Goal: Transaction & Acquisition: Purchase product/service

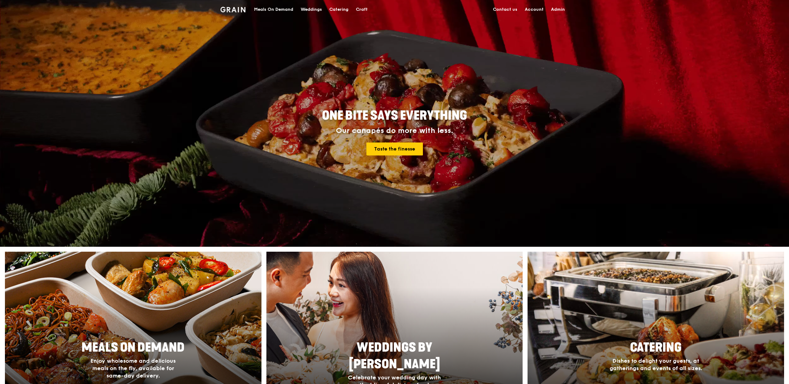
click at [275, 7] on div "Meals On Demand" at bounding box center [273, 9] width 39 height 19
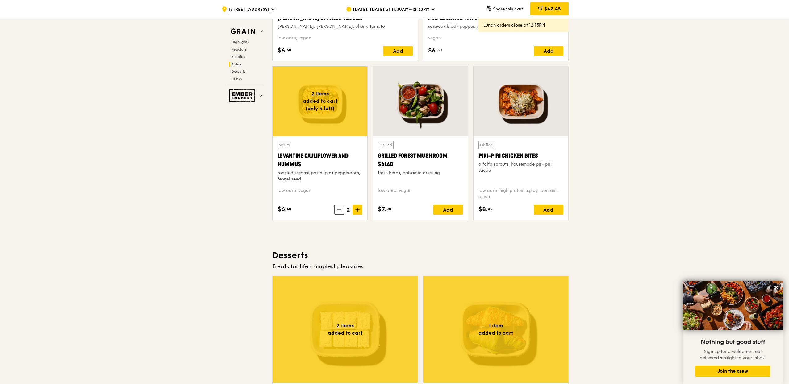
scroll to position [1184, 0]
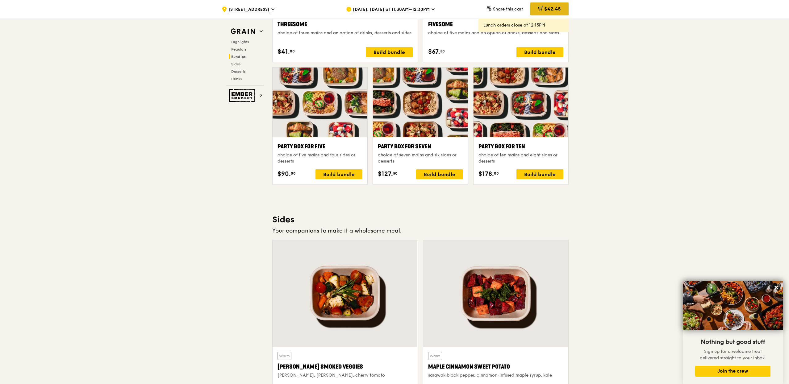
click at [546, 6] on span "$42.45" at bounding box center [552, 9] width 17 height 6
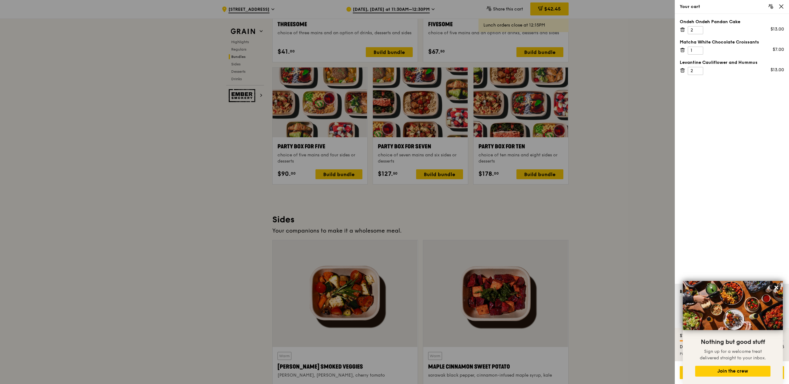
click at [685, 32] on div "Ondeh Ondeh Pandan Cake 2 $13.00" at bounding box center [731, 26] width 104 height 15
click at [684, 31] on icon at bounding box center [682, 30] width 6 height 6
click at [683, 30] on icon at bounding box center [682, 30] width 6 height 6
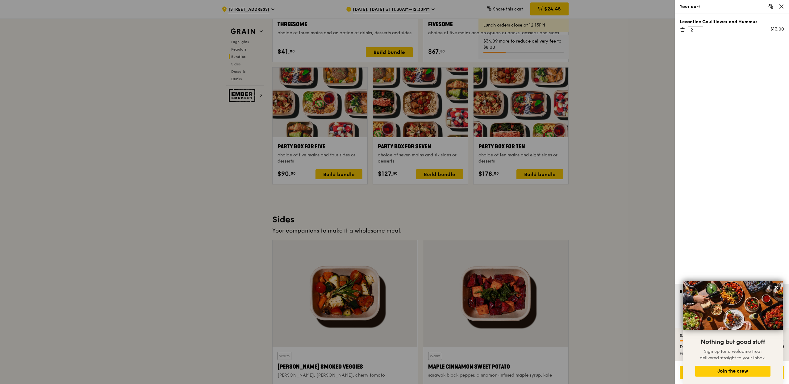
click at [683, 30] on icon at bounding box center [682, 30] width 6 height 6
click at [781, 8] on icon at bounding box center [781, 7] width 6 height 6
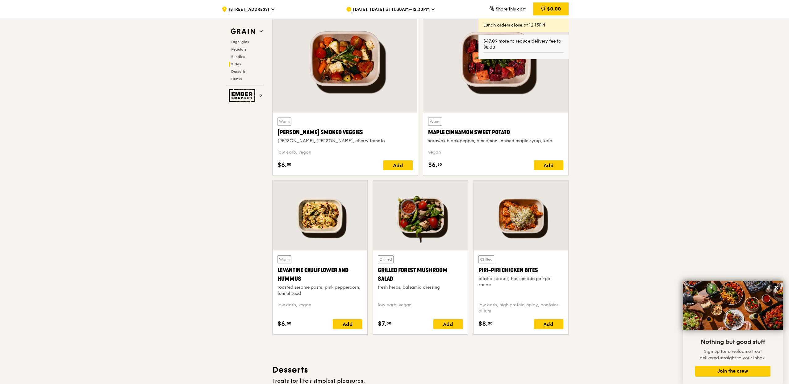
scroll to position [1461, 0]
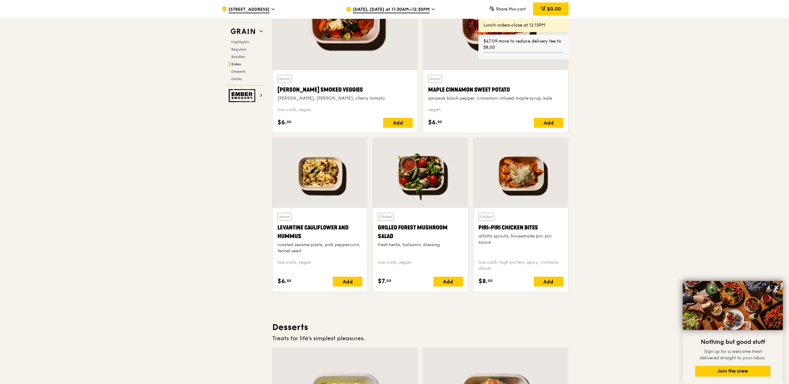
click at [531, 214] on div "Chilled Piri-piri Chicken Bites alfalfa sprouts, housemade piri-piri sauce" at bounding box center [520, 234] width 85 height 42
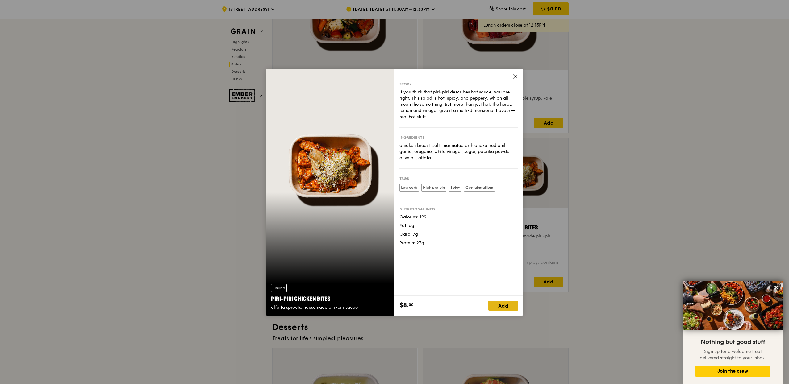
click at [505, 305] on div "Add" at bounding box center [503, 306] width 30 height 10
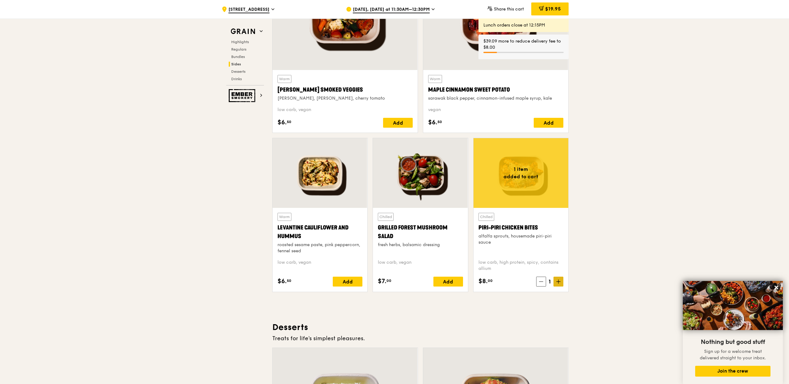
click at [560, 278] on span at bounding box center [558, 282] width 10 height 10
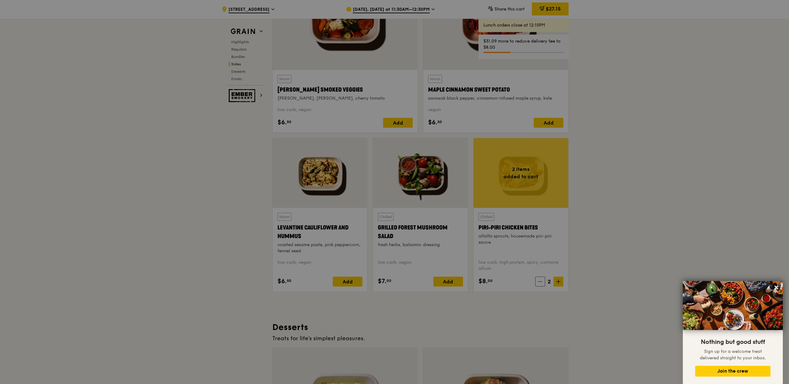
scroll to position [1336, 0]
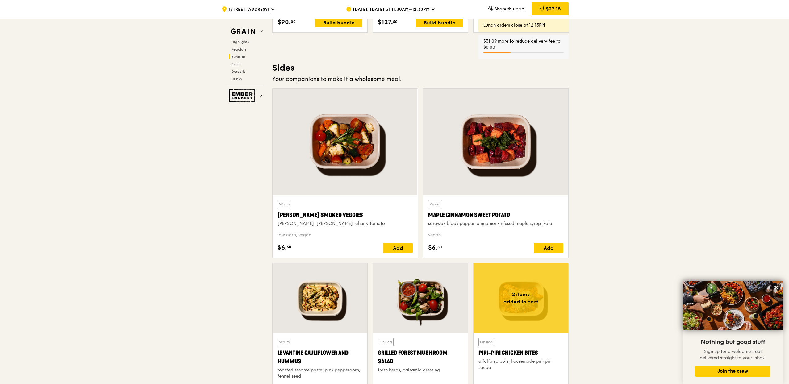
click at [563, 12] on div "$27.15" at bounding box center [550, 8] width 37 height 13
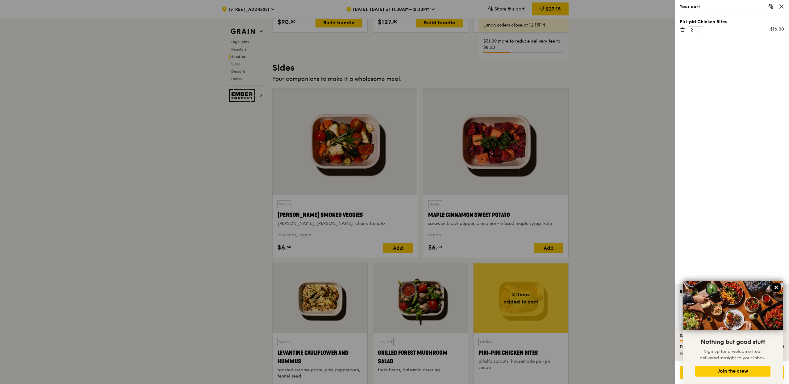
click at [779, 290] on button at bounding box center [776, 288] width 10 height 10
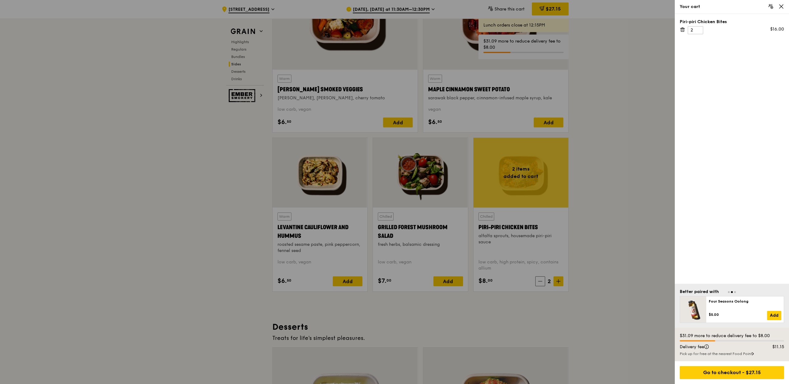
scroll to position [1353, 0]
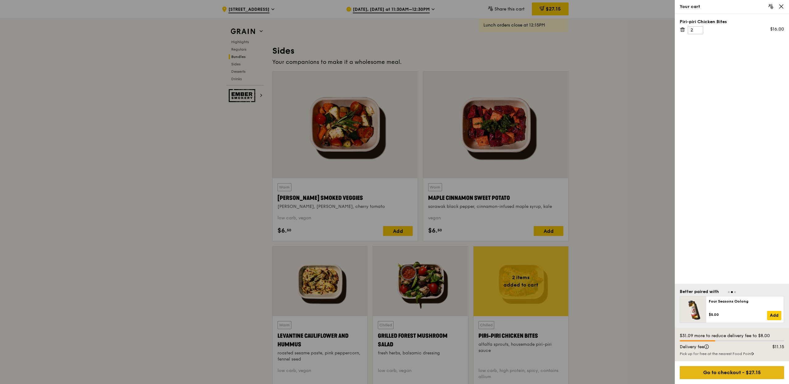
click at [731, 366] on div "Go to checkout - $27.15" at bounding box center [731, 372] width 104 height 13
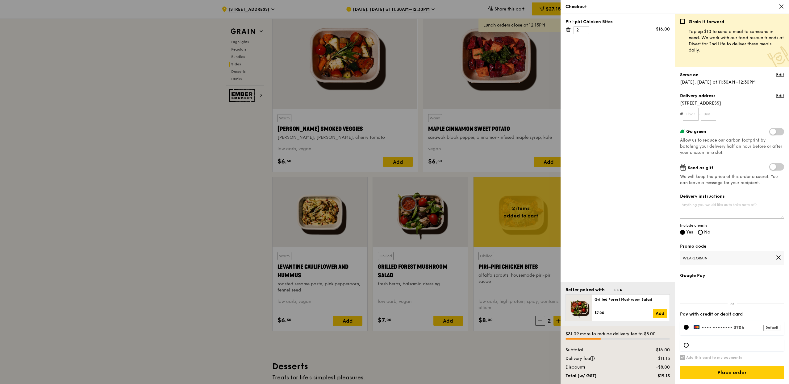
scroll to position [1398, 0]
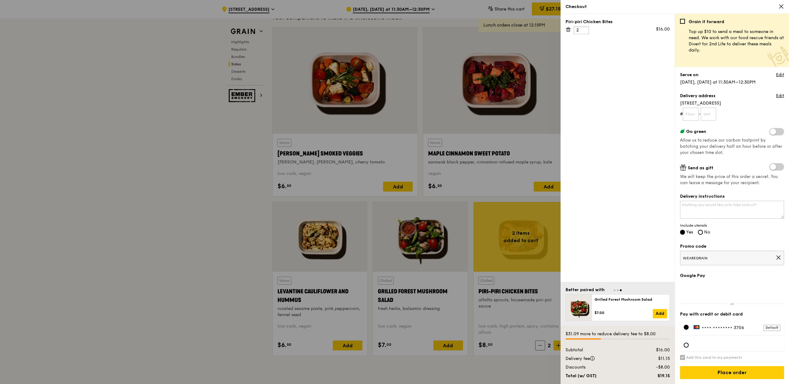
click at [586, 32] on input "2" at bounding box center [580, 30] width 15 height 8
type input "1"
click at [585, 32] on input "1" at bounding box center [580, 30] width 15 height 8
click at [628, 76] on div "Piri-piri Chicken Bites 1 $16.00" at bounding box center [617, 148] width 114 height 268
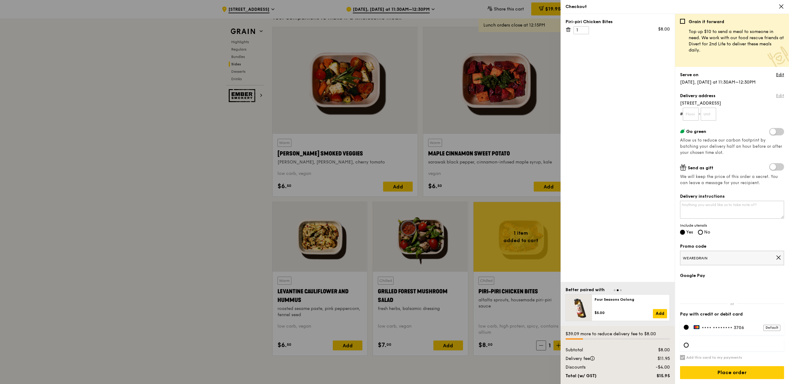
click at [776, 98] on link "Edit" at bounding box center [780, 96] width 8 height 6
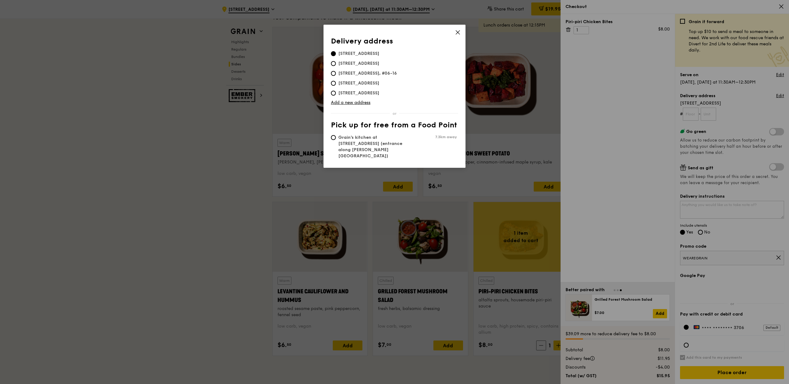
click at [360, 68] on td "[STREET_ADDRESS], #06-16" at bounding box center [394, 73] width 126 height 10
click at [360, 66] on span "[STREET_ADDRESS]" at bounding box center [359, 63] width 56 height 6
click at [336, 66] on input "[STREET_ADDRESS]" at bounding box center [333, 63] width 5 height 5
radio input "true"
type input "05"
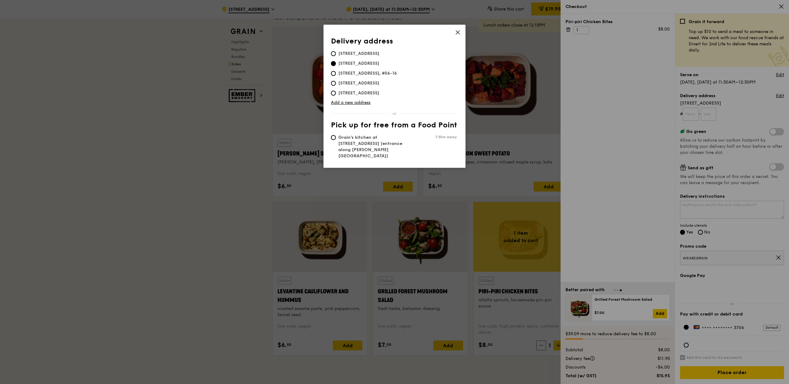
type input "01"
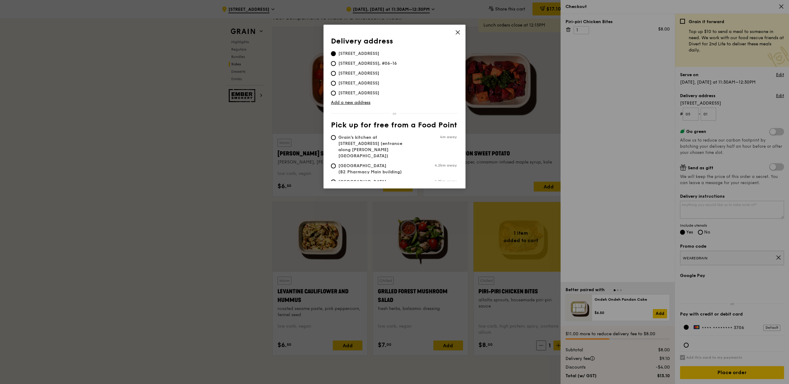
click at [385, 142] on span "Grain's kitchen at [STREET_ADDRESS] (entrance along [PERSON_NAME][GEOGRAPHIC_DA…" at bounding box center [377, 147] width 92 height 25
click at [336, 140] on input "Grain's kitchen at [STREET_ADDRESS] (entrance along [PERSON_NAME][GEOGRAPHIC_DA…" at bounding box center [333, 137] width 5 height 5
radio input "true"
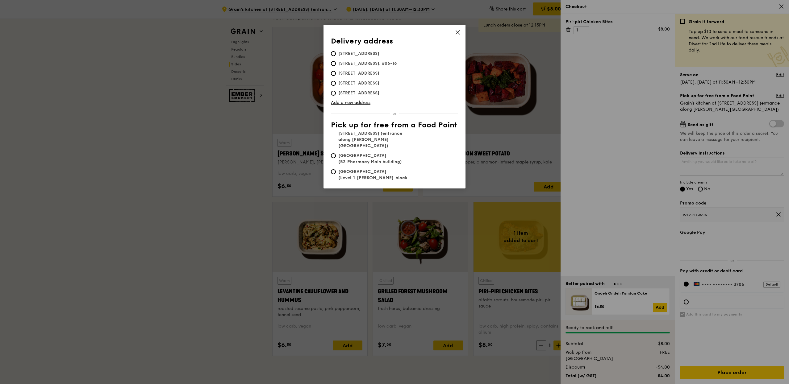
scroll to position [11, 0]
click at [459, 34] on icon at bounding box center [458, 33] width 4 height 4
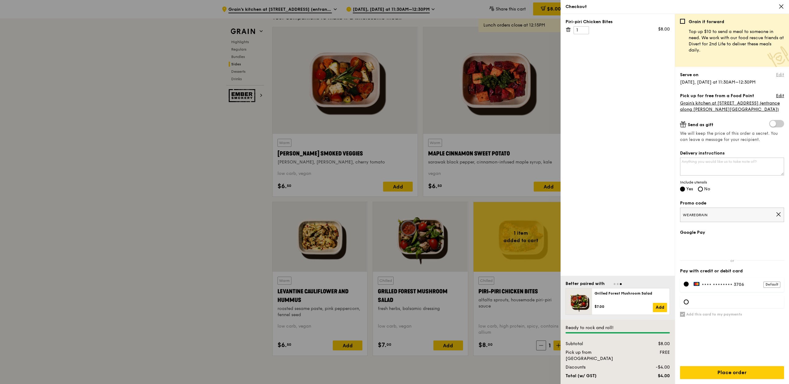
click at [777, 77] on link "Edit" at bounding box center [780, 75] width 8 height 6
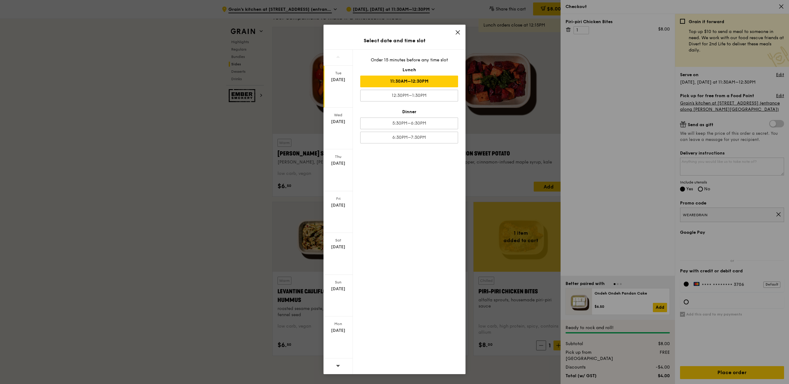
click at [457, 32] on icon at bounding box center [458, 33] width 6 height 6
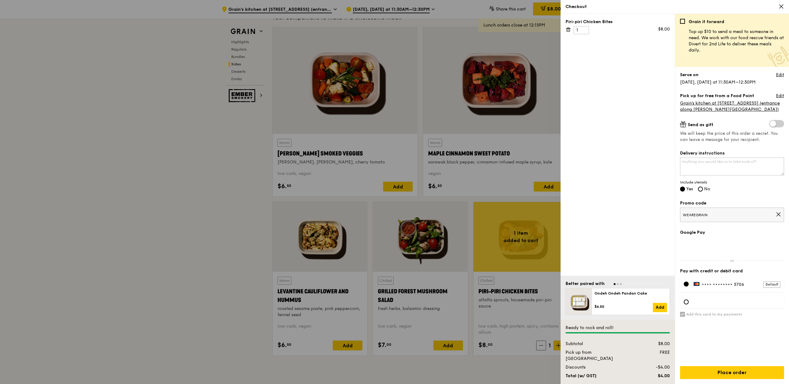
scroll to position [1450, 0]
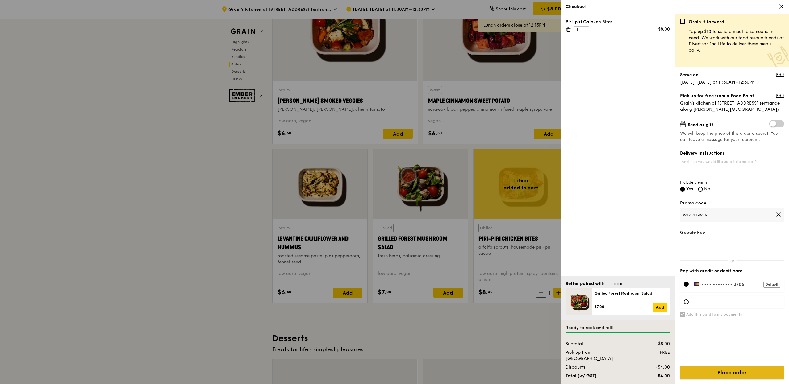
click at [728, 368] on input "Place order" at bounding box center [732, 372] width 104 height 13
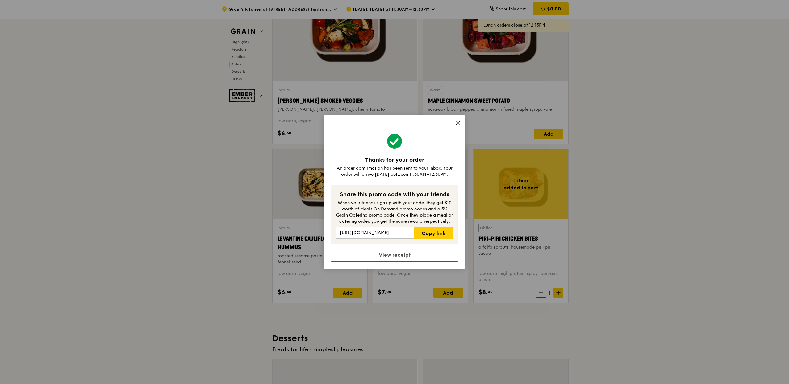
click at [456, 125] on icon at bounding box center [458, 123] width 6 height 6
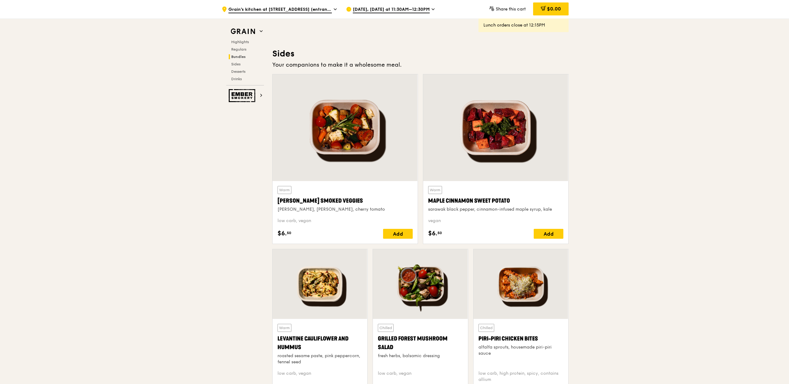
scroll to position [1357, 0]
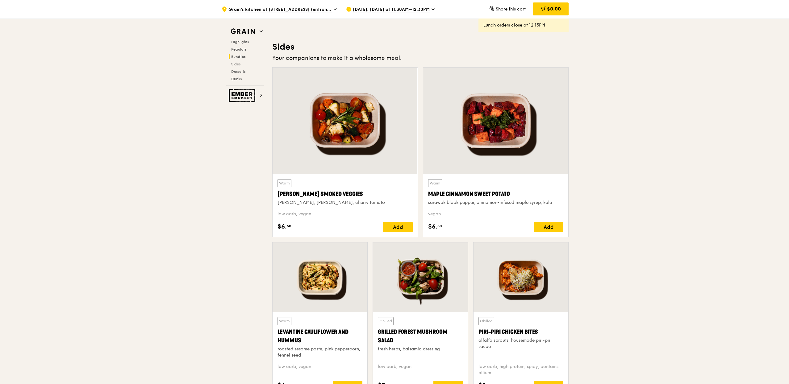
click at [484, 128] on div at bounding box center [495, 121] width 145 height 107
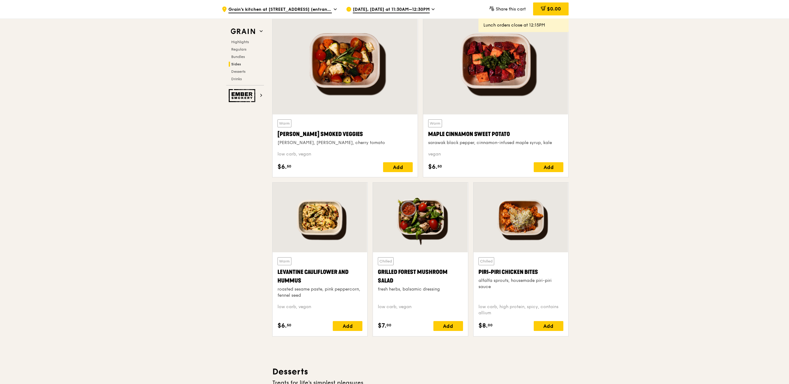
scroll to position [1420, 0]
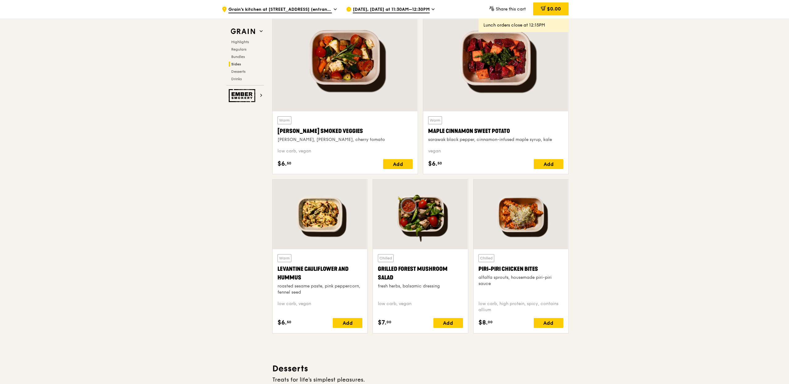
click at [313, 224] on div at bounding box center [319, 215] width 95 height 70
click at [403, 214] on div at bounding box center [420, 215] width 95 height 70
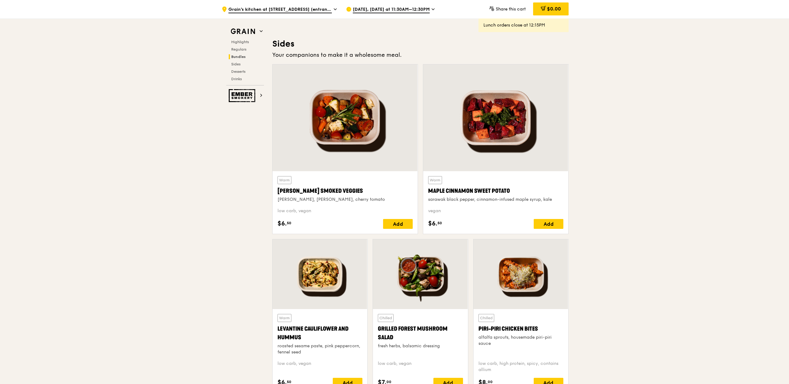
scroll to position [1345, 0]
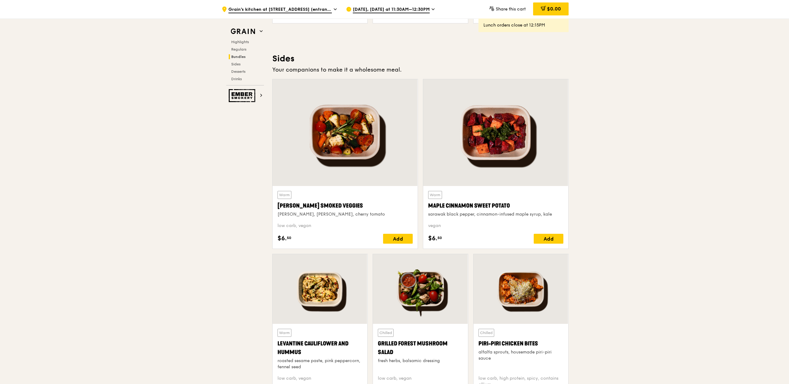
click at [372, 170] on div at bounding box center [344, 132] width 145 height 107
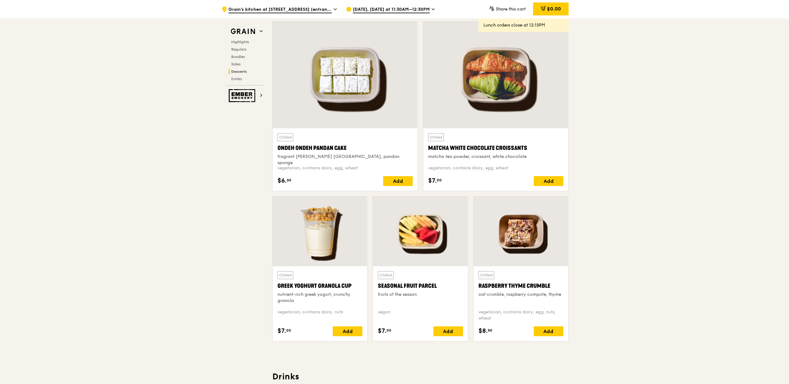
scroll to position [1786, 0]
